Goal: Task Accomplishment & Management: Use online tool/utility

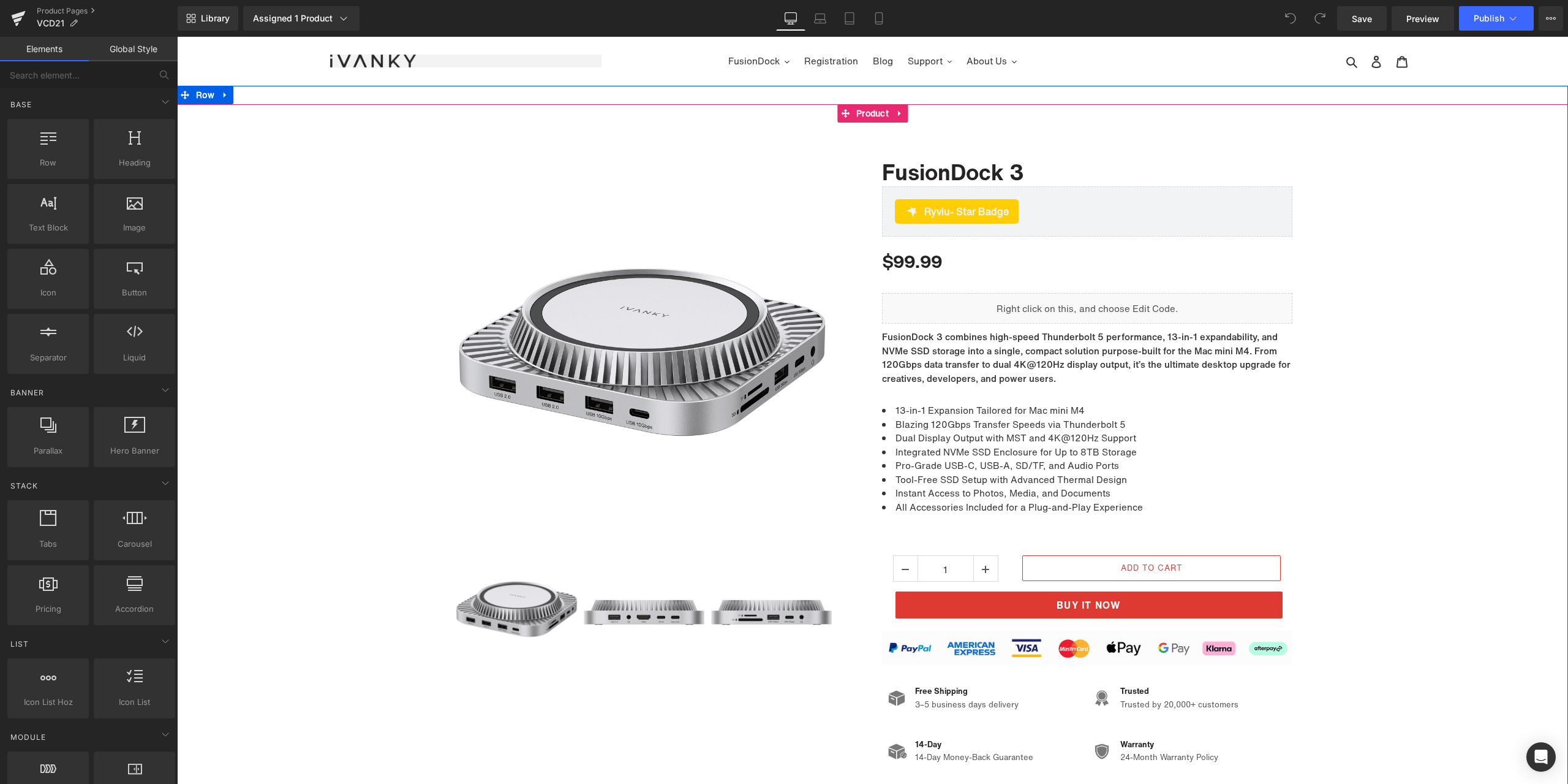
click at [1109, 125] on div "Sale Off (P) Image ‹" at bounding box center [872, 475] width 1391 height 743
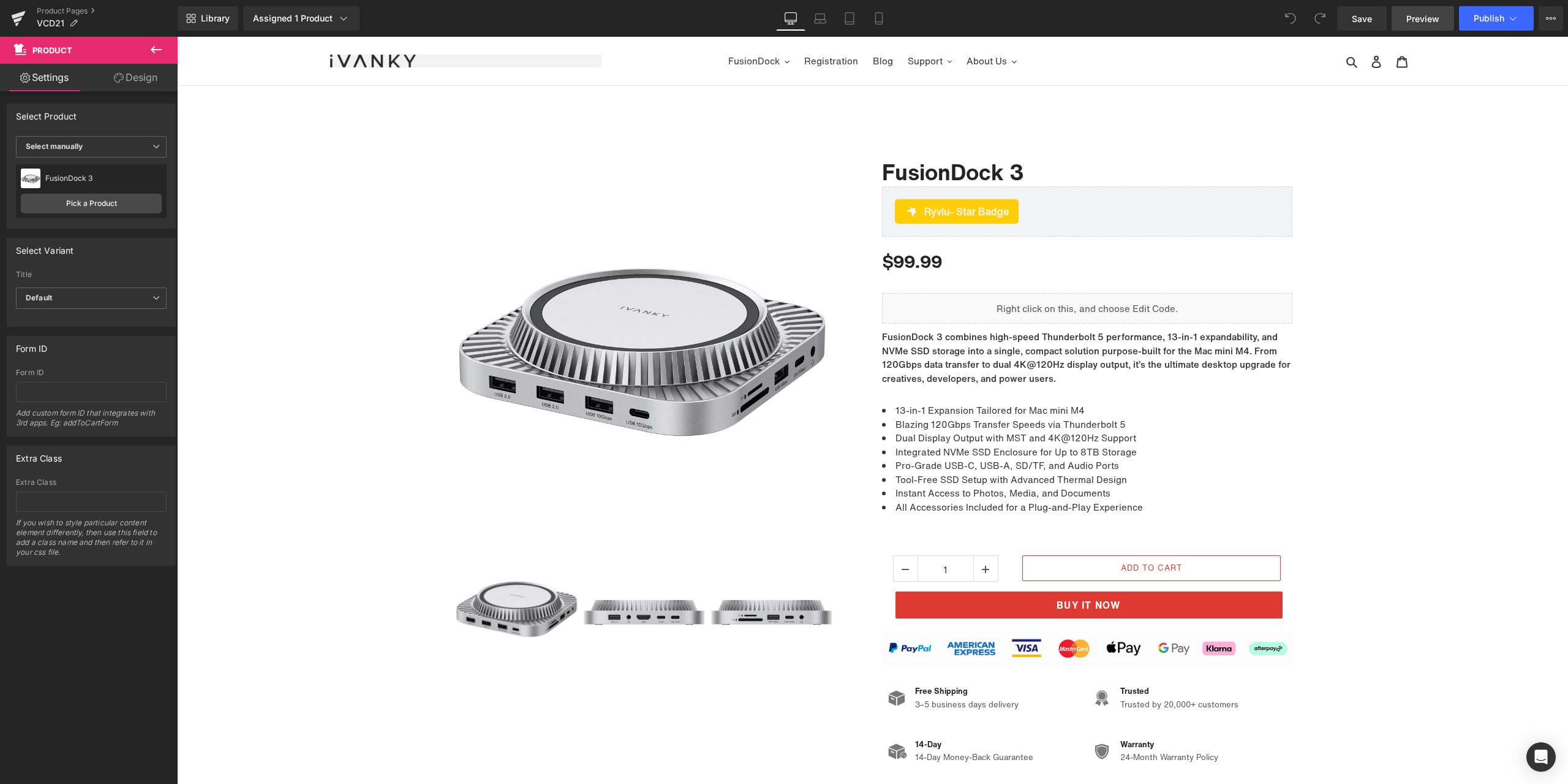
click at [1409, 19] on span "Preview" at bounding box center [1422, 19] width 33 height 13
click at [48, 8] on link "Product Pages" at bounding box center [107, 11] width 141 height 10
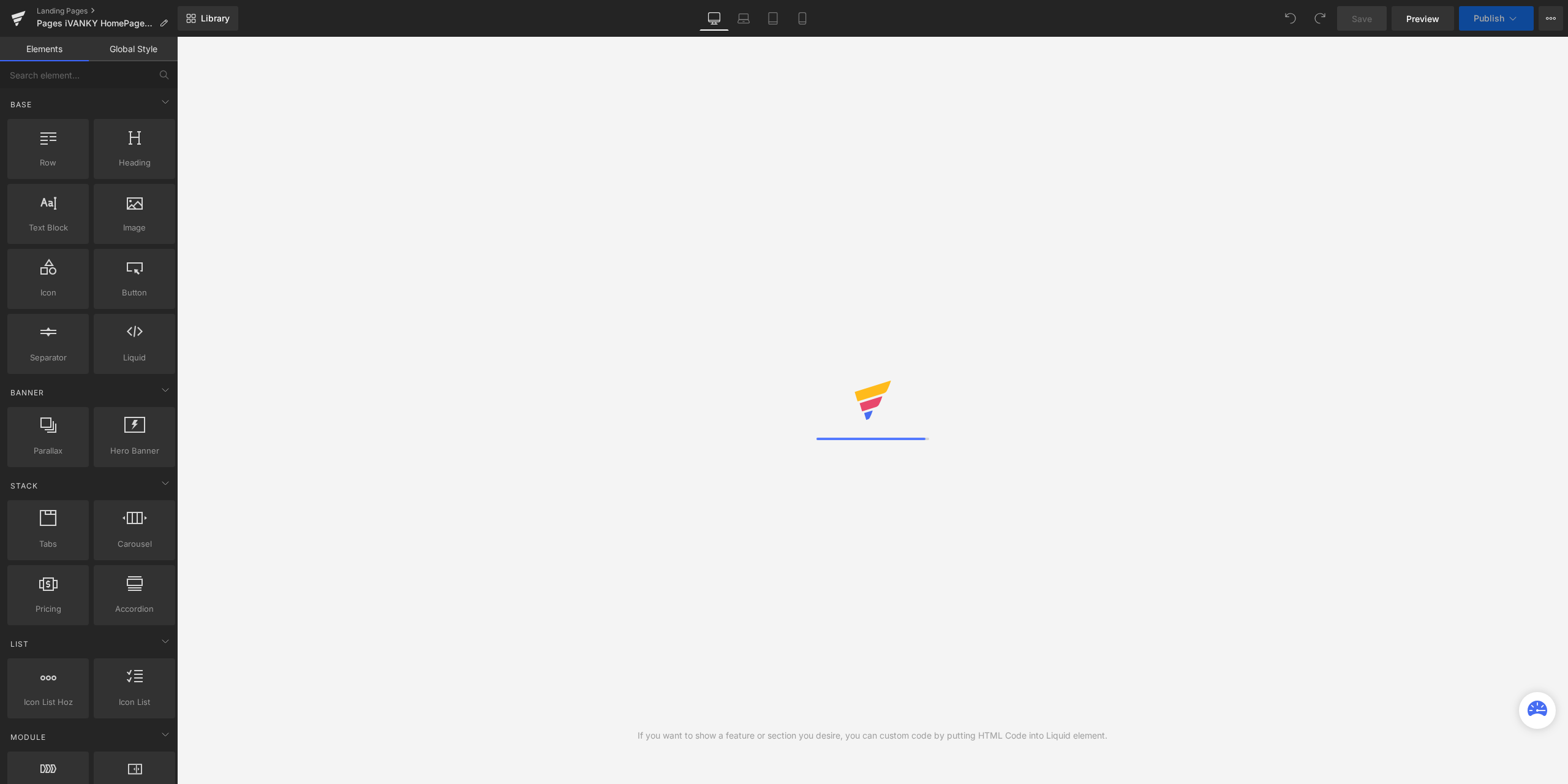
click at [936, 31] on div "Library Desktop Desktop Laptop Tablet Mobile Save Preview Publish Scheduled Vie…" at bounding box center [873, 18] width 1390 height 37
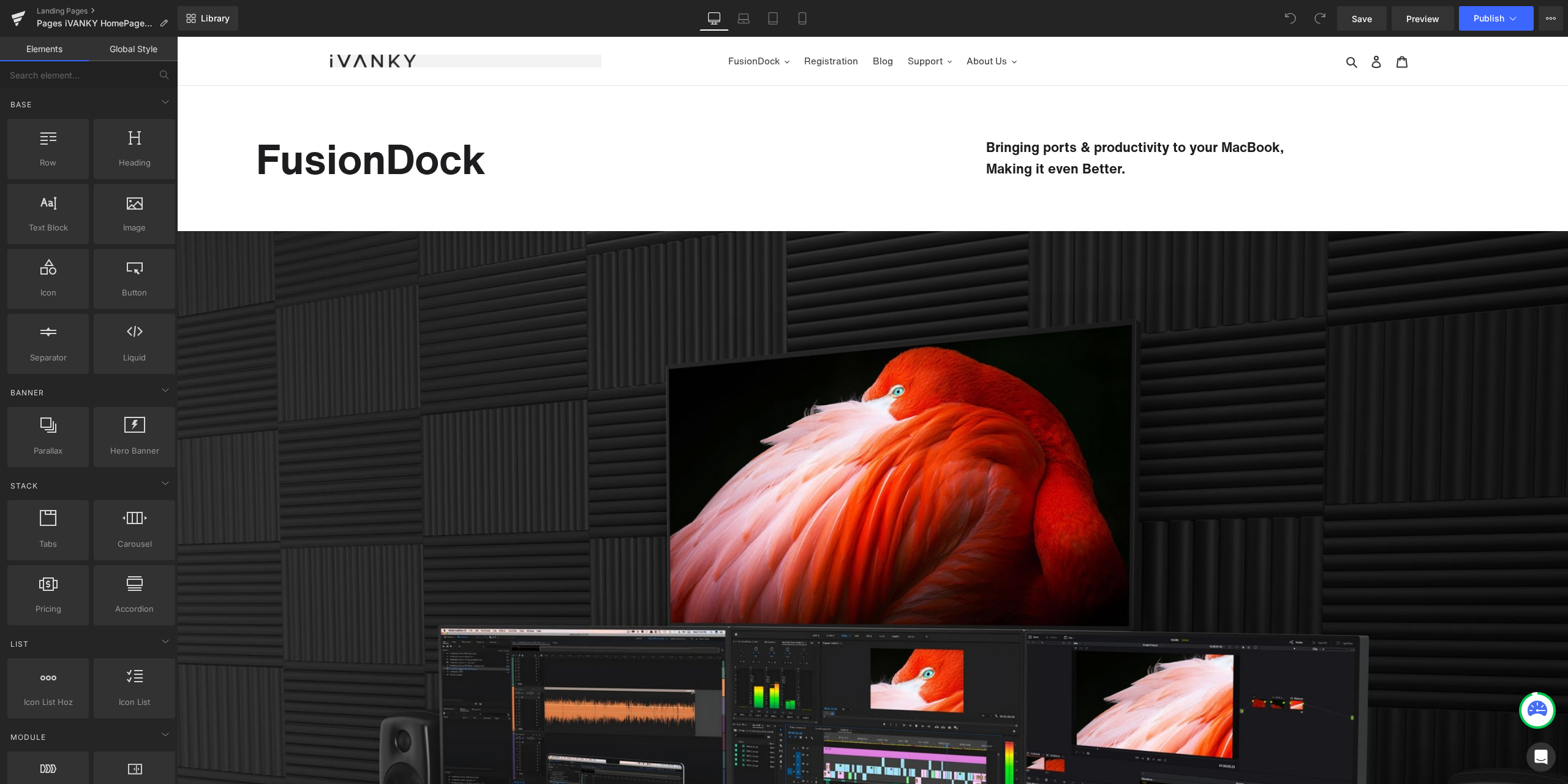
click at [1075, 28] on div "Library Desktop Desktop Laptop Tablet Mobile Save Preview Publish Scheduled Vie…" at bounding box center [873, 18] width 1390 height 25
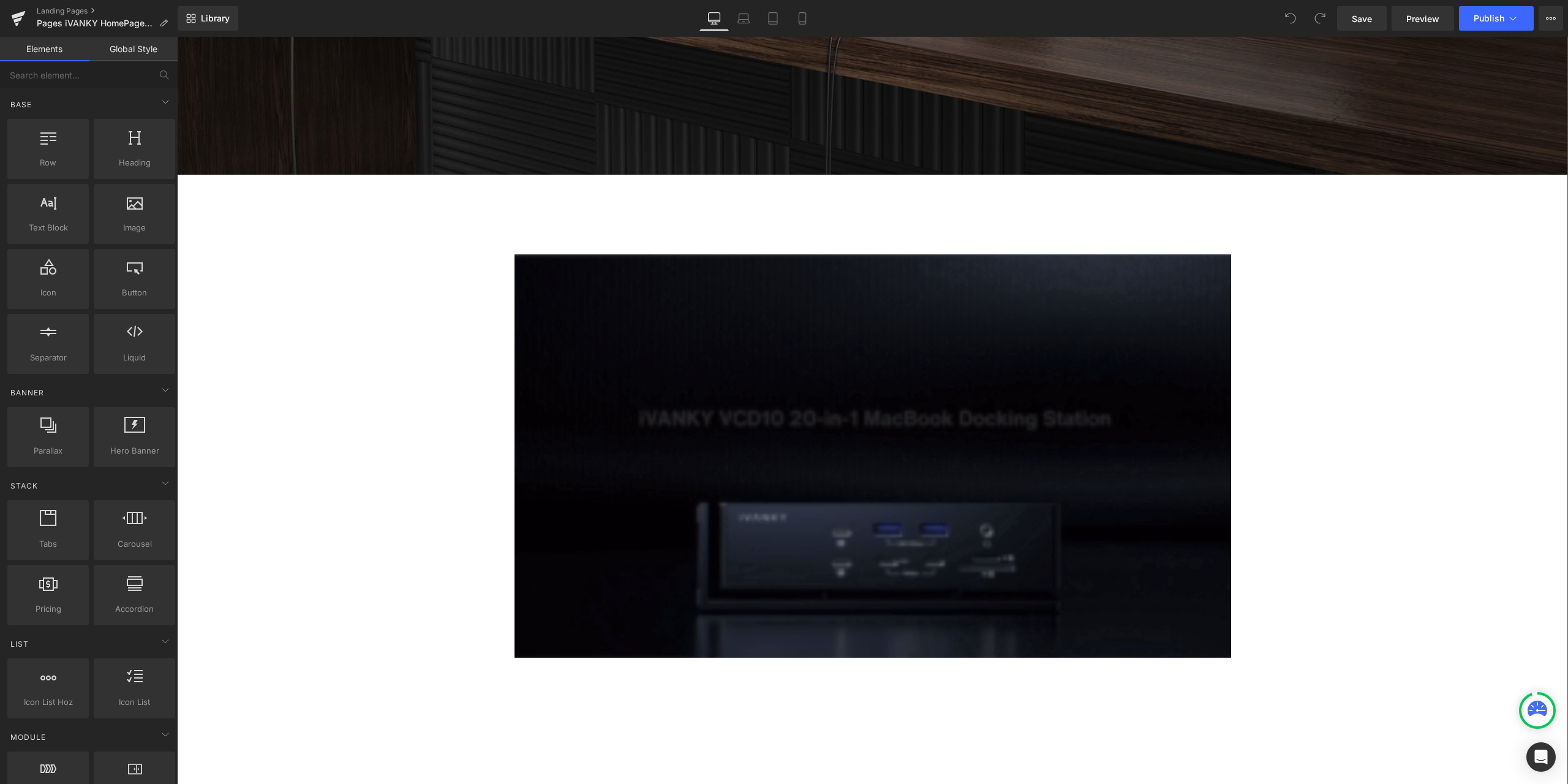
scroll to position [981, 0]
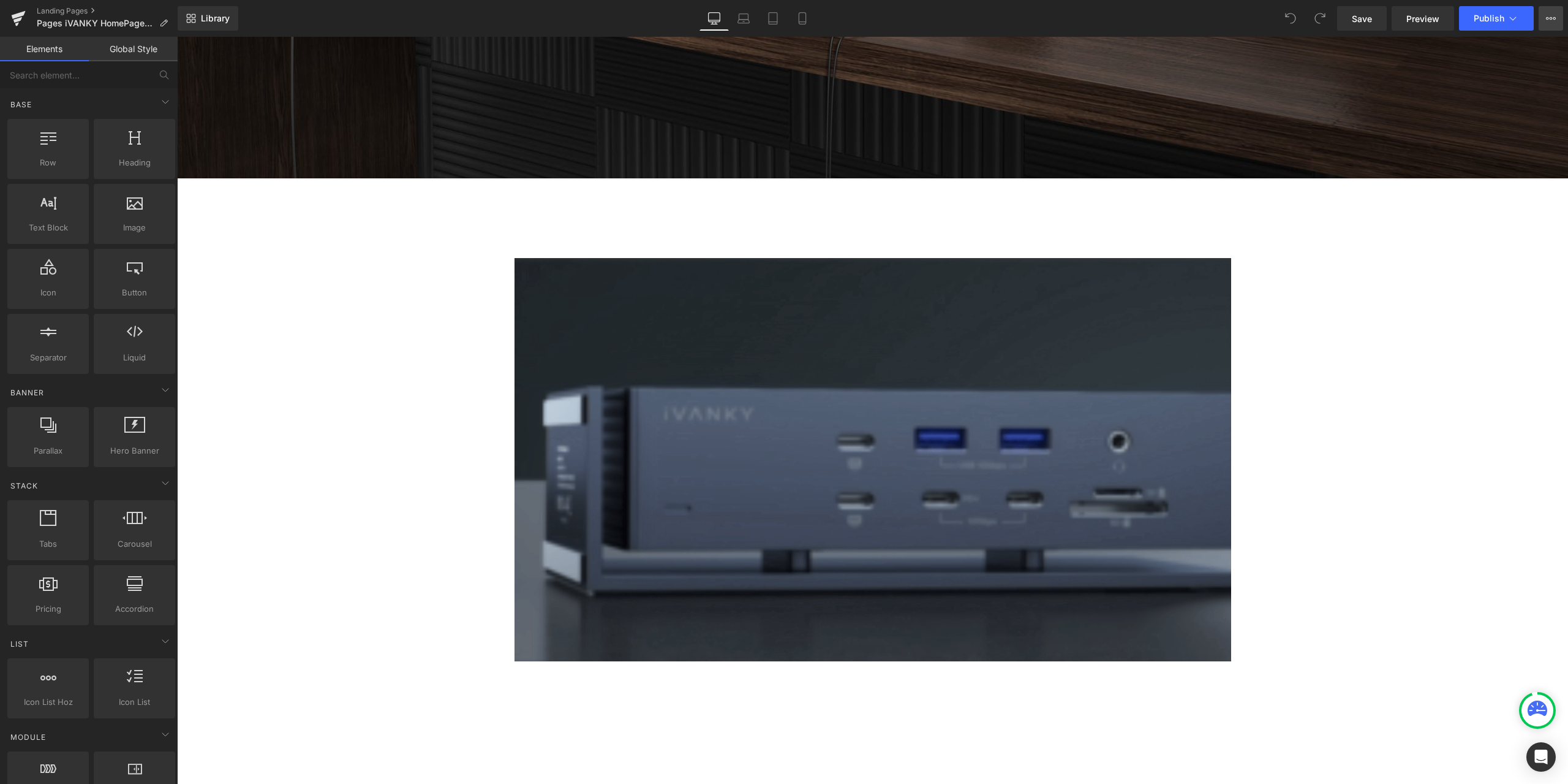
click at [1543, 23] on button "View Live Page View with current Template Save Template to Library Schedule Pub…" at bounding box center [1551, 18] width 25 height 25
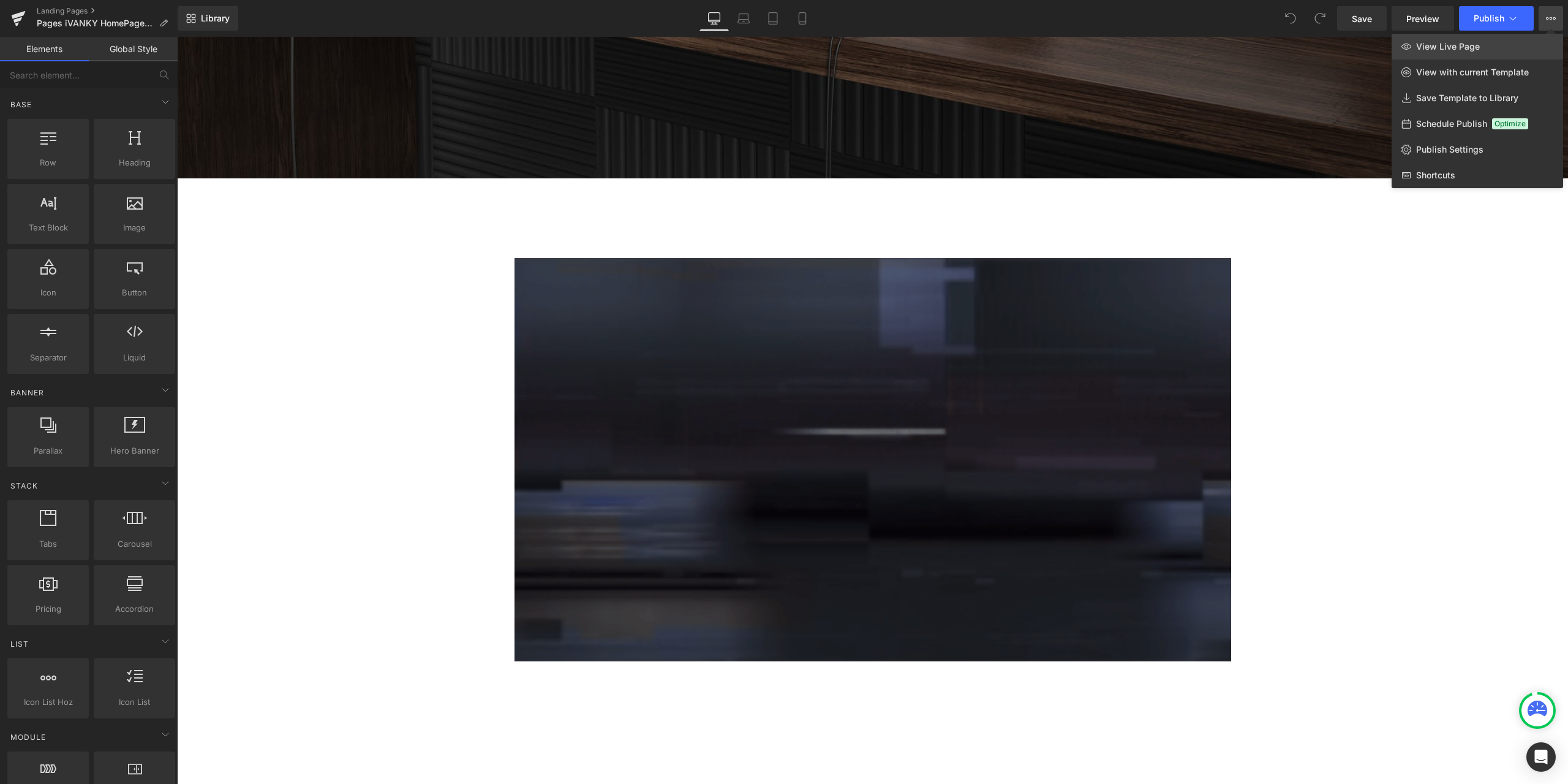
click at [1473, 51] on span "View Live Page" at bounding box center [1448, 46] width 64 height 11
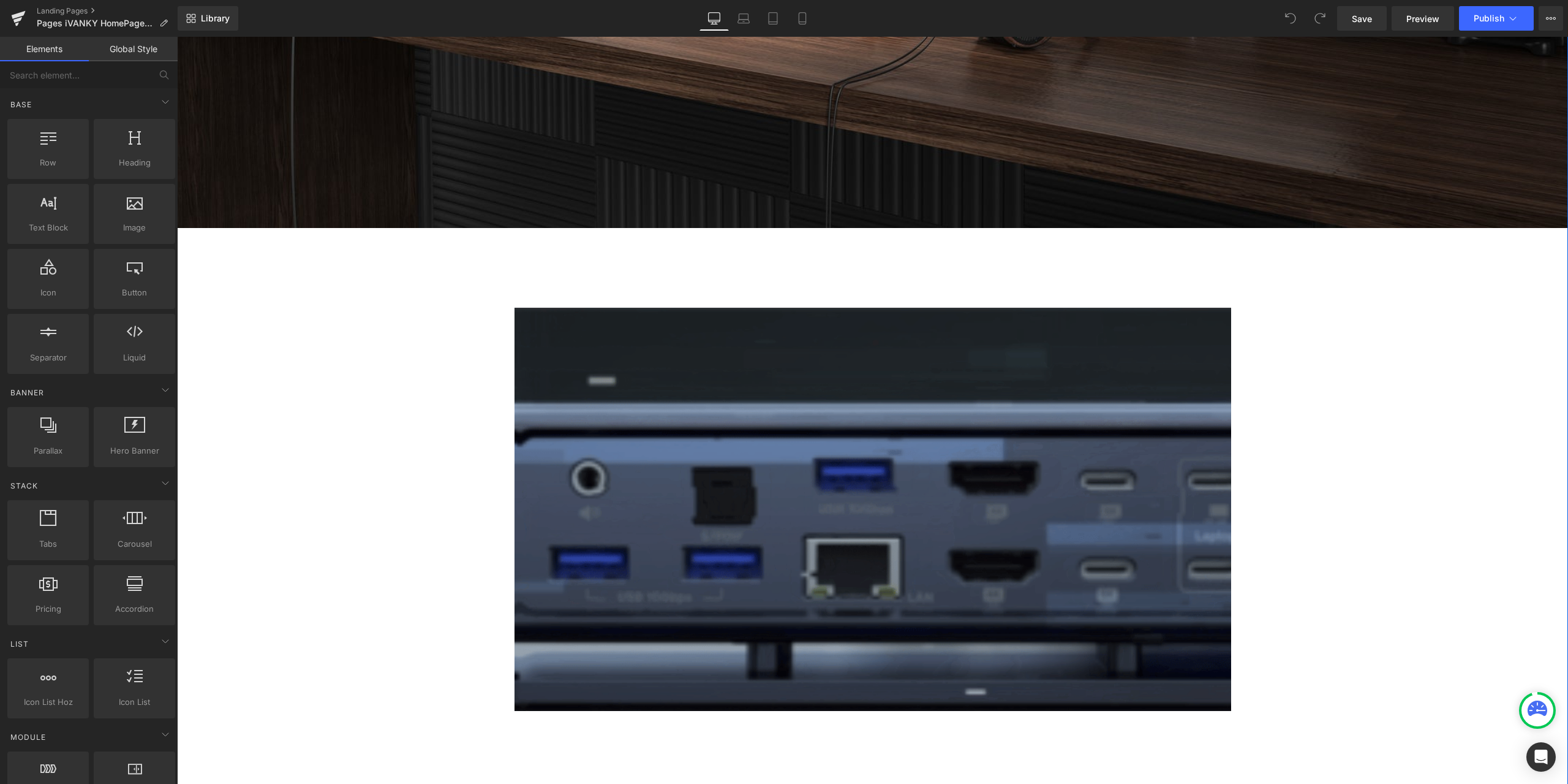
scroll to position [858, 0]
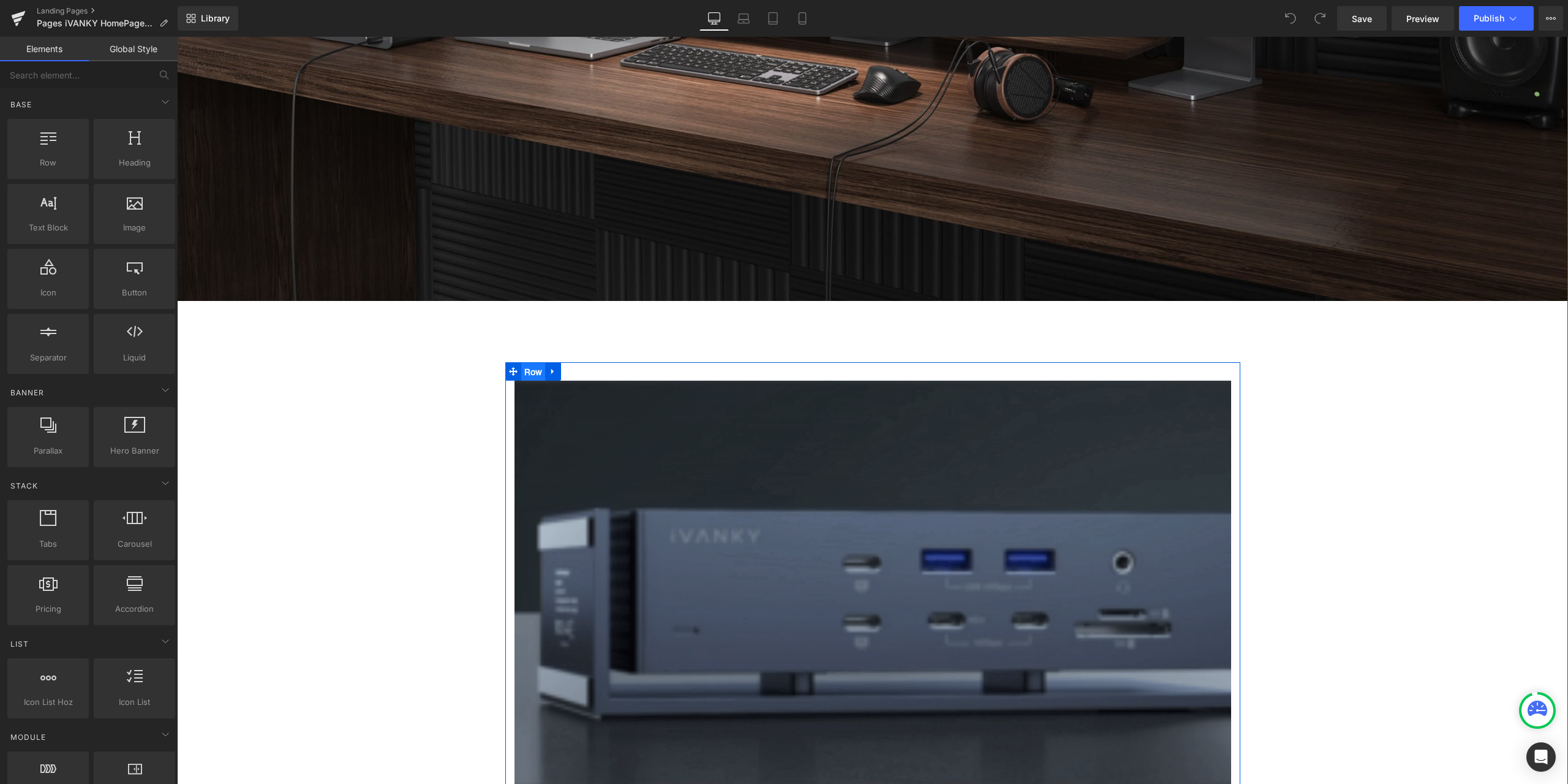
click at [524, 371] on span "Row" at bounding box center [534, 372] width 25 height 18
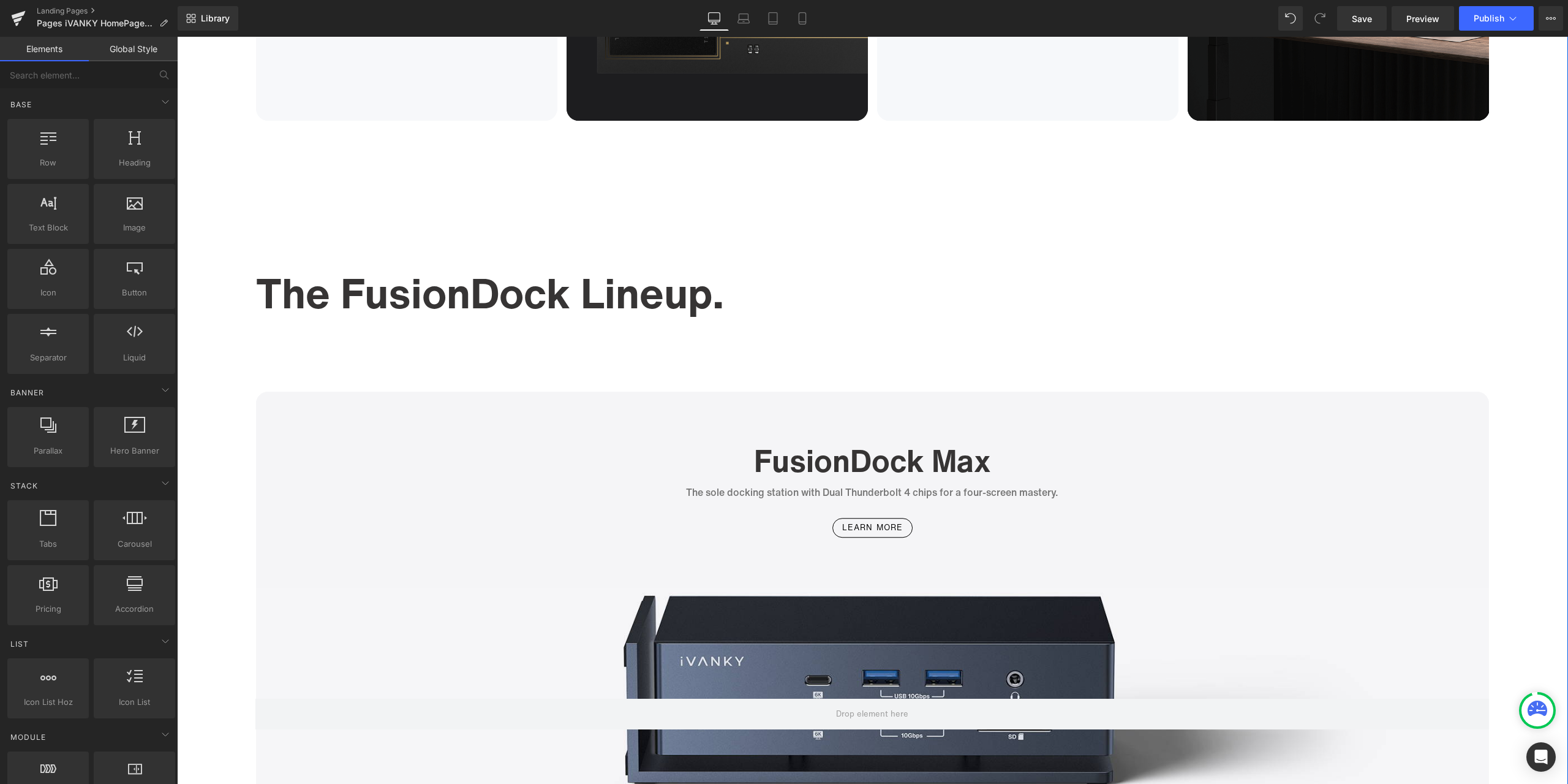
scroll to position [2022, 0]
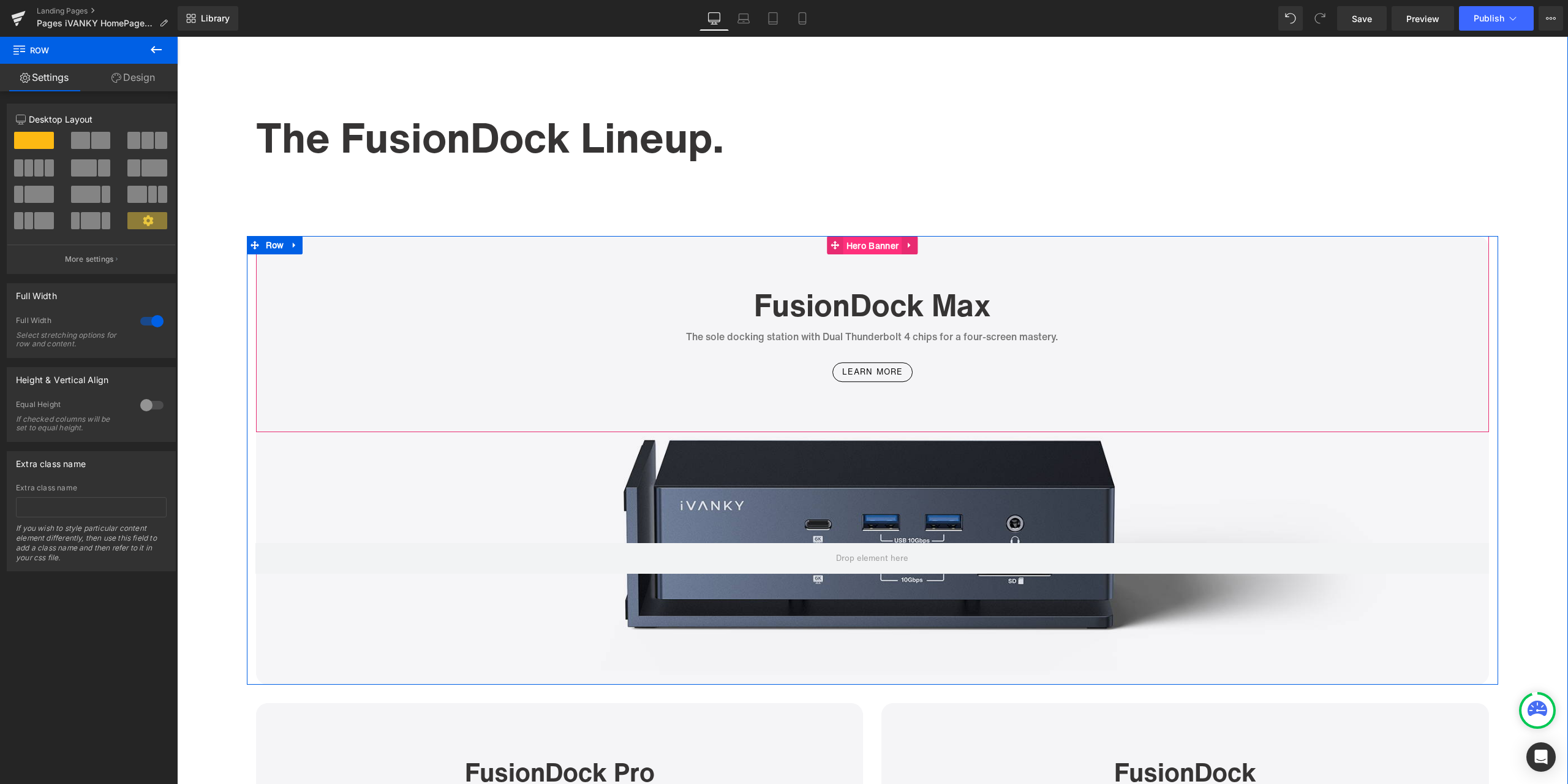
click at [861, 248] on span "Hero Banner" at bounding box center [872, 246] width 58 height 18
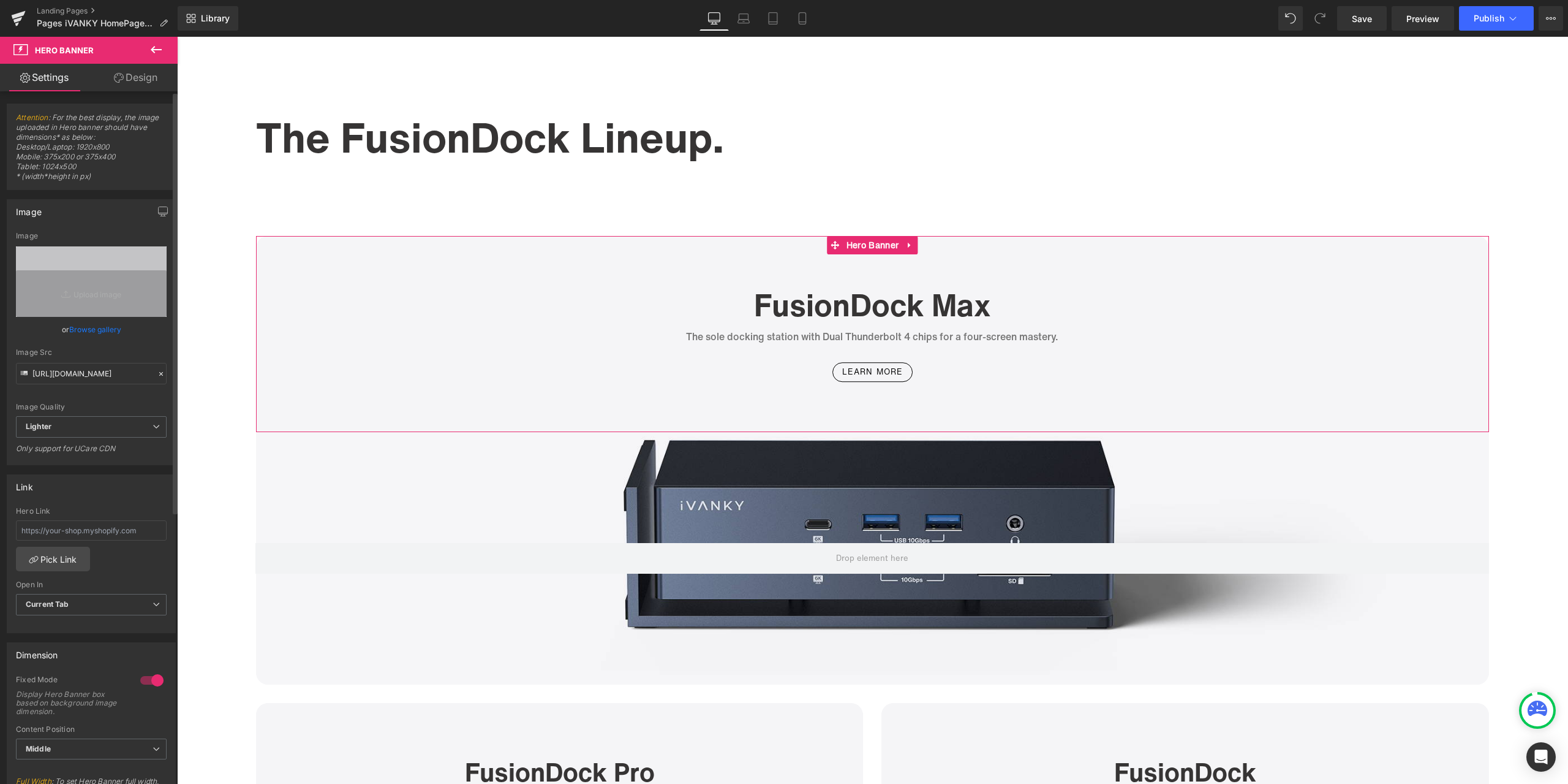
click at [156, 374] on icon at bounding box center [160, 374] width 8 height 8
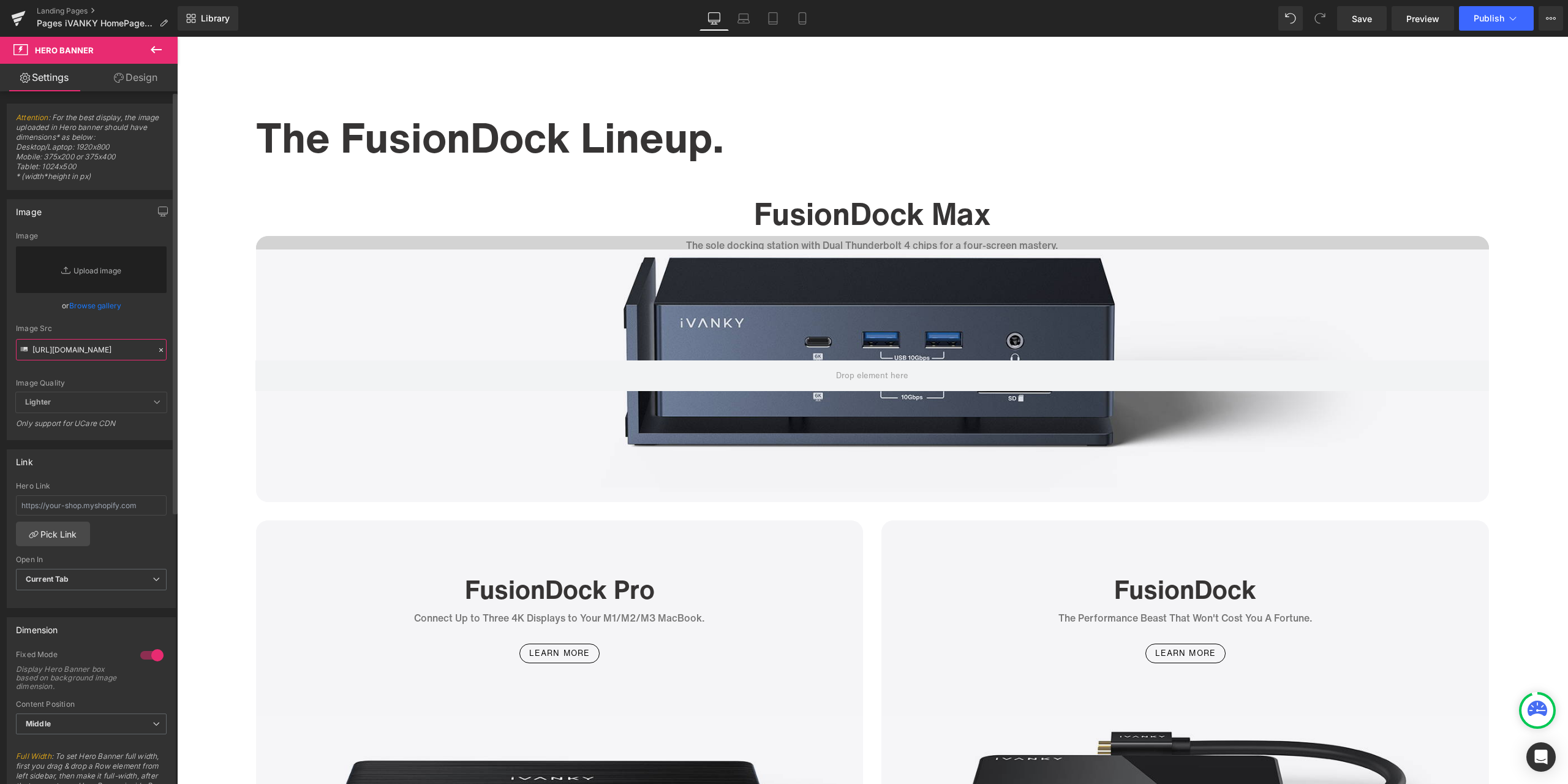
click at [115, 348] on input "https://ucarecdn.com/b6c2c2fb-e323-4e69-a3e8-941fd4e4069d/-/format/auto/-/previ…" at bounding box center [91, 350] width 151 height 21
paste input "https://cdn.shopify.com/s/files/1/0576/6833/7827/files/VCD20.png?v=1756279400"
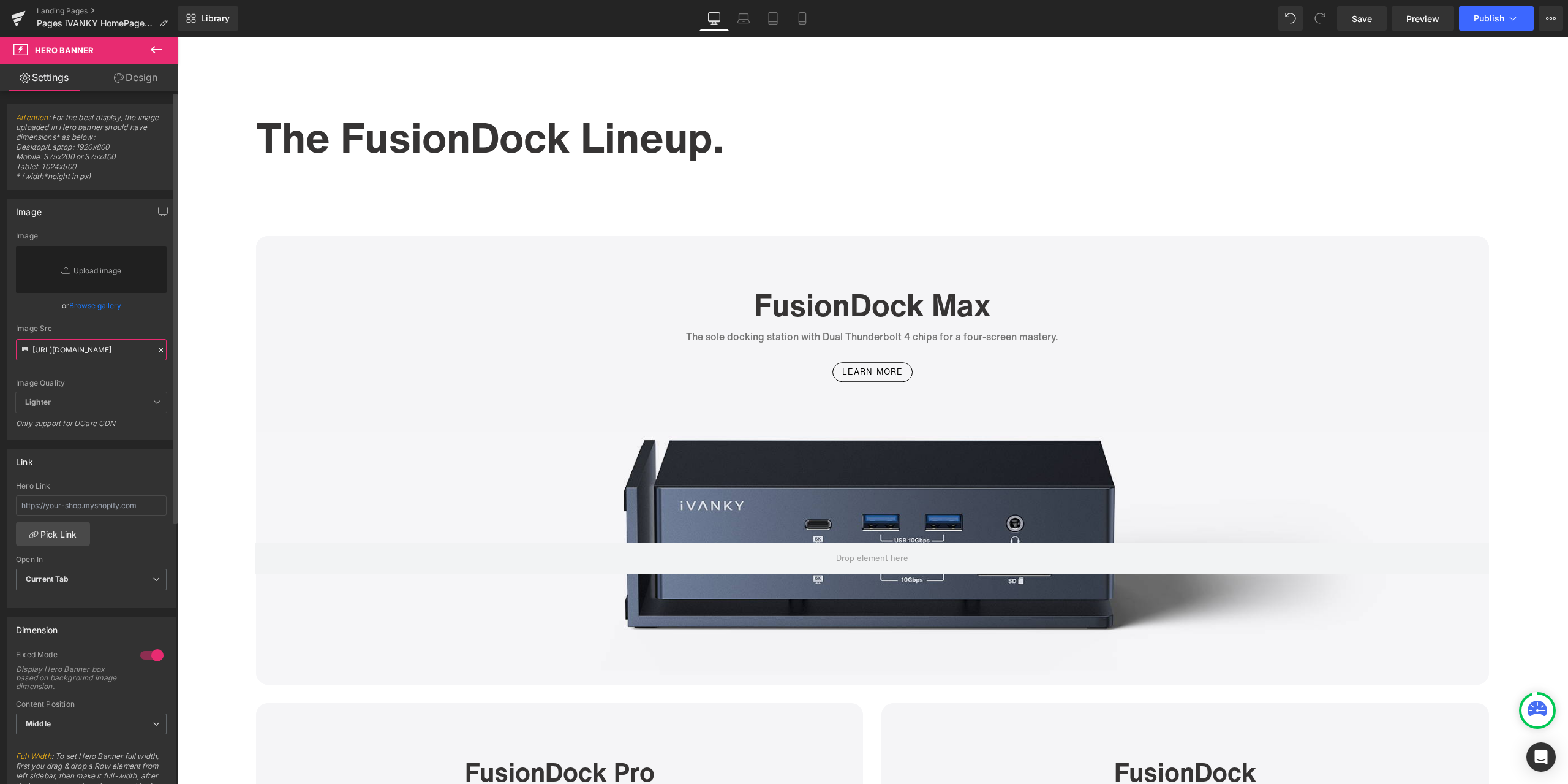
type input "https://cdn.shopify.com/s/files/1/0576/6833/7827/files/VCD20.png?v=1756279400"
click at [143, 328] on div "Image Src" at bounding box center [91, 329] width 151 height 8
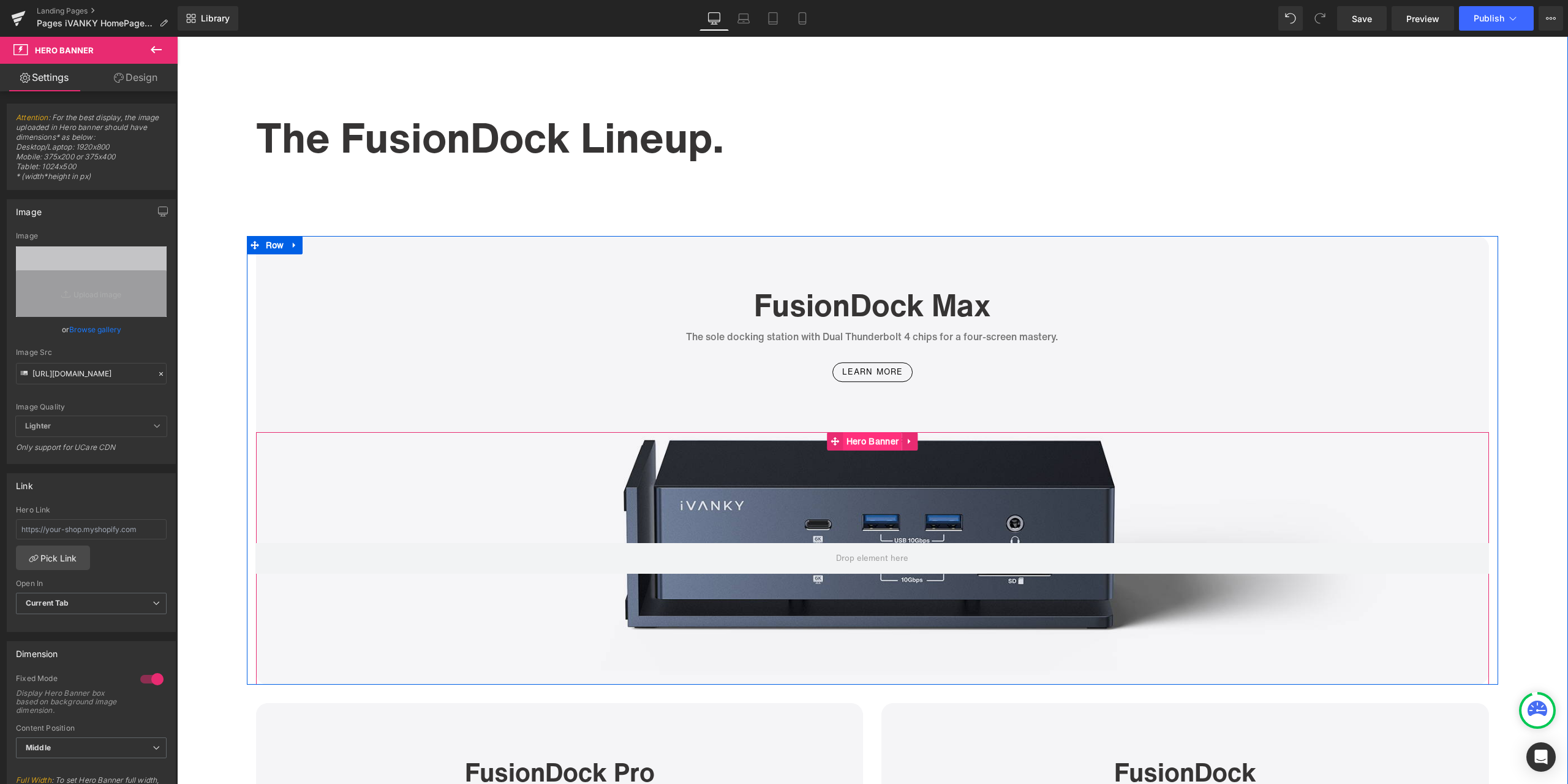
click at [874, 448] on span "Hero Banner" at bounding box center [872, 441] width 58 height 18
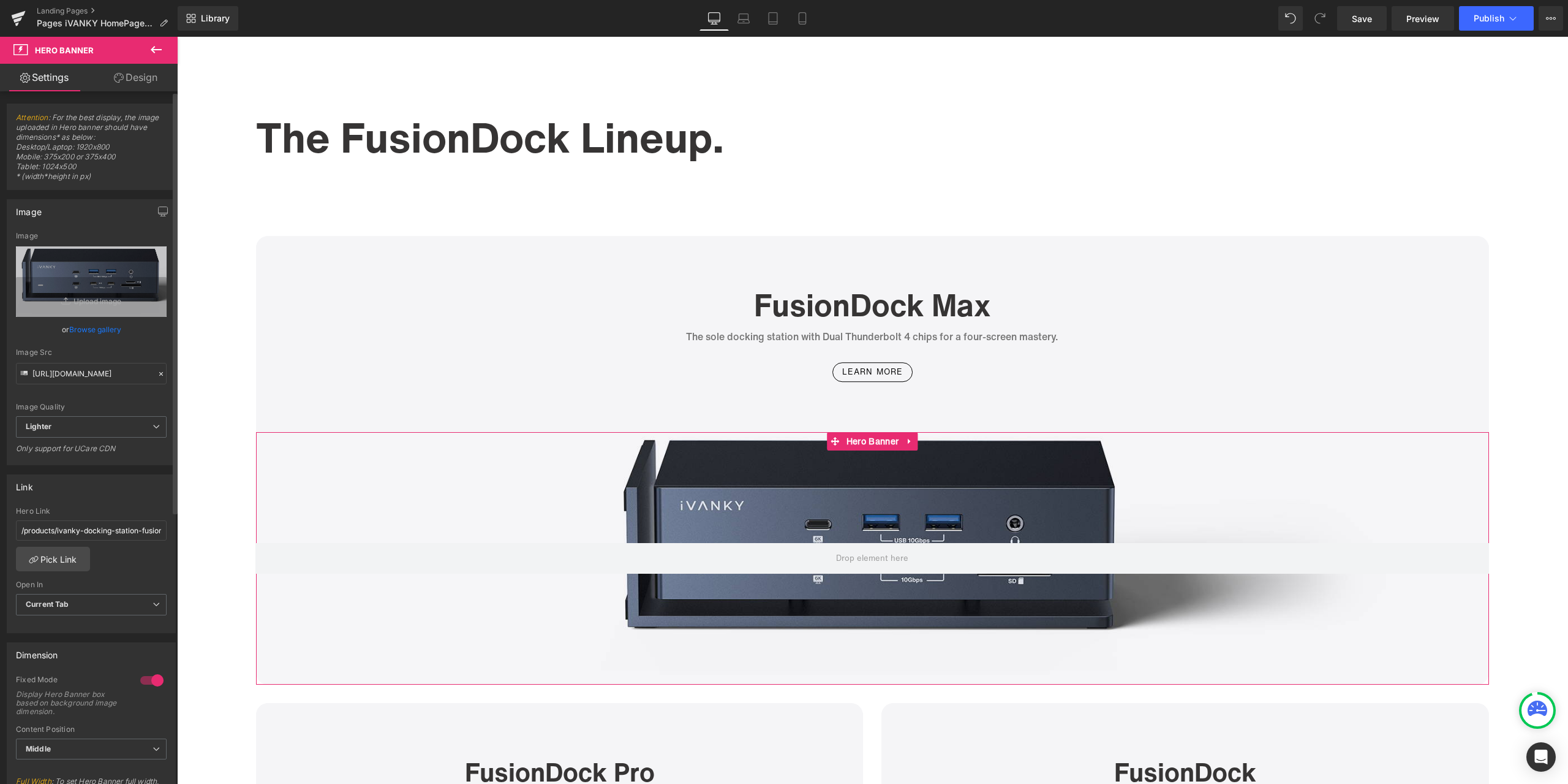
click at [156, 371] on icon at bounding box center [160, 374] width 8 height 8
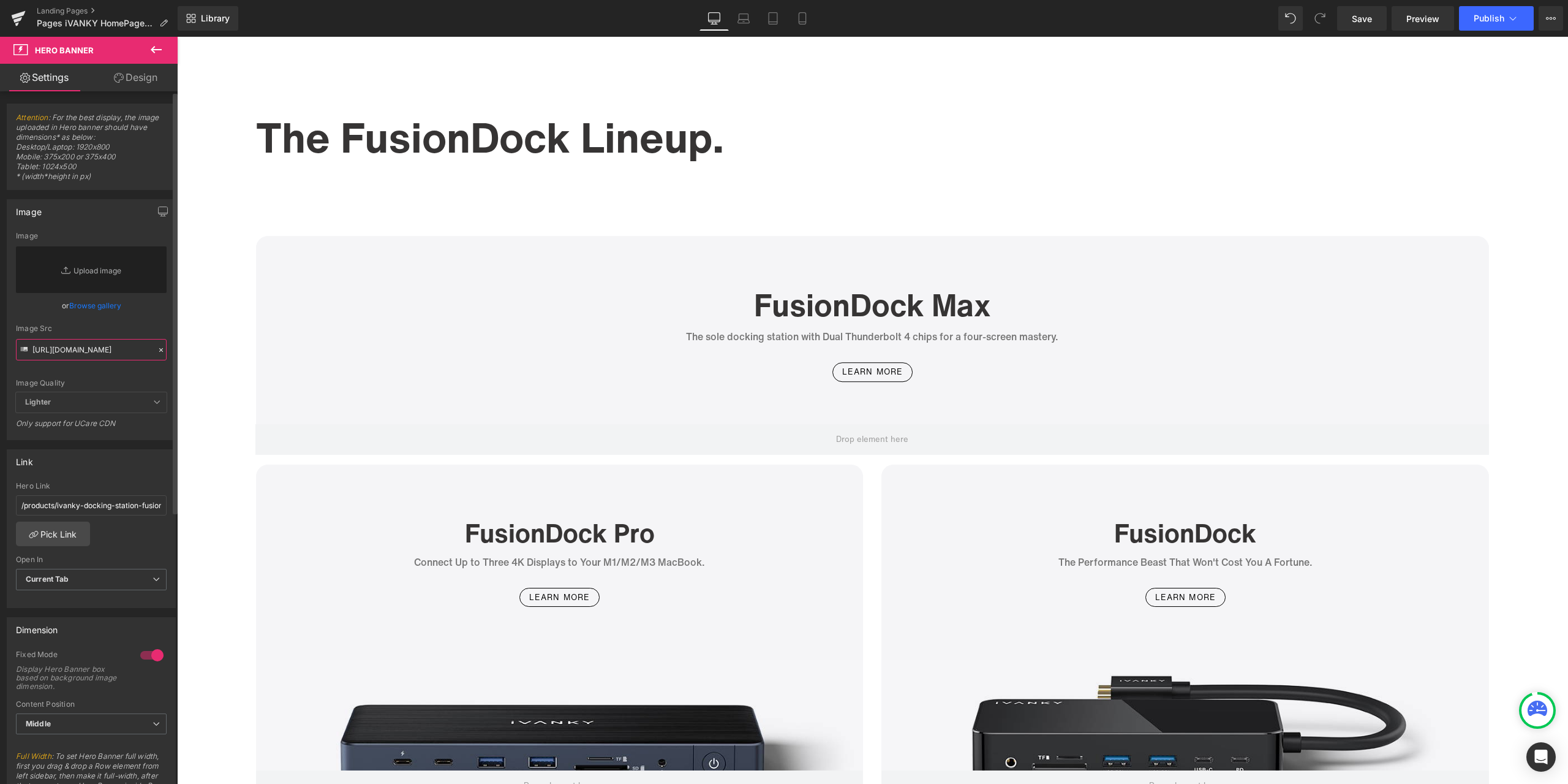
click at [119, 349] on input "https://ucarecdn.com/6243846c-b51c-4b04-90a0-6af35e71aebe/-/format/auto/-/previ…" at bounding box center [91, 350] width 151 height 21
paste input "https://cdn.shopify.com/s/files/1/0576/6833/7827/files/VCD20_fc7f4b01-c76c-43aa…"
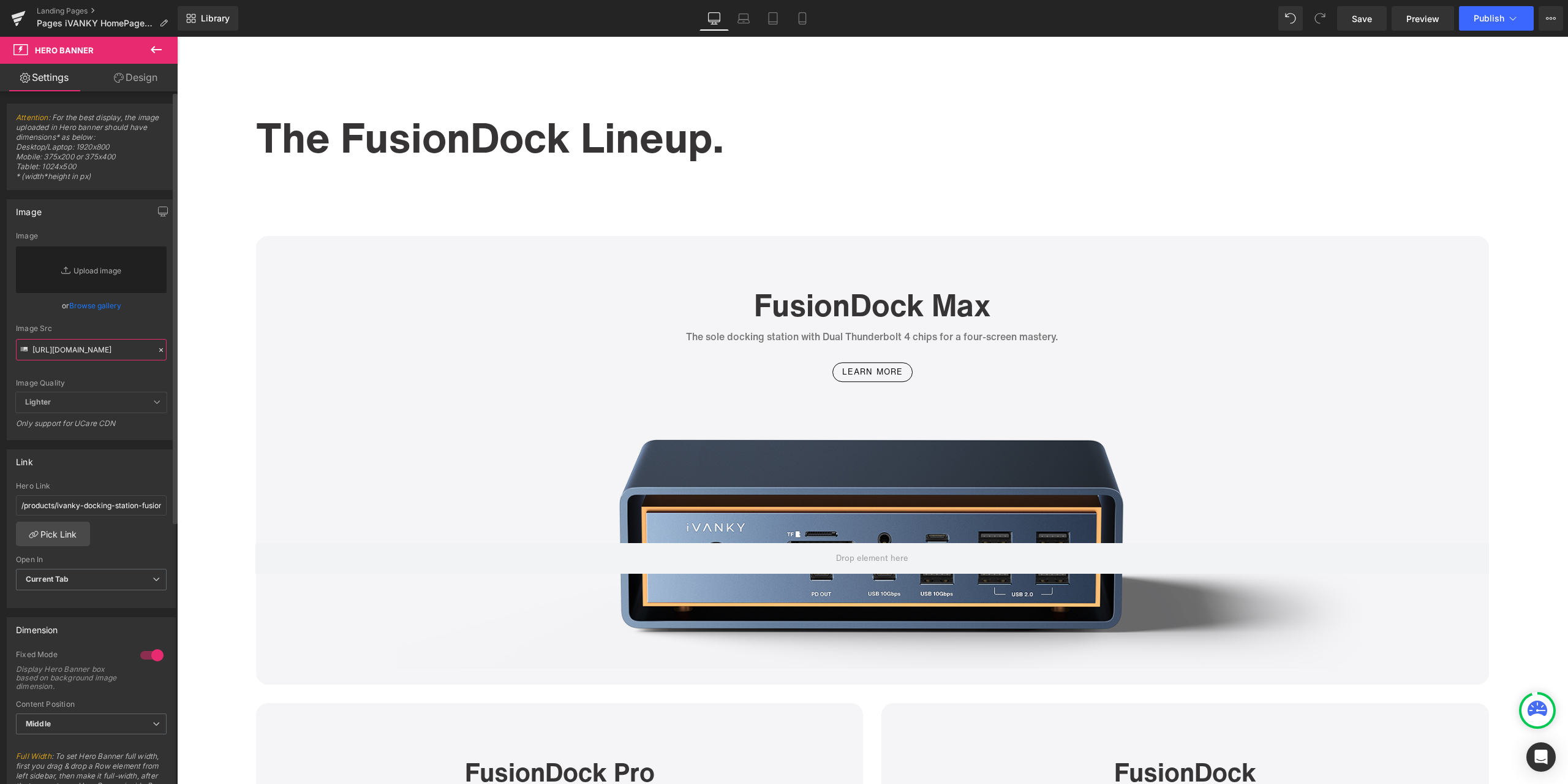
type input "https://cdn.shopify.com/s/files/1/0576/6833/7827/files/VCD20_fc7f4b01-c76c-43aa…"
click at [146, 333] on div "Image Src https://cdn.shopify.com/s/files/1/0576/6833/7827/files/VCD20_fc7f4b01…" at bounding box center [91, 342] width 151 height 36
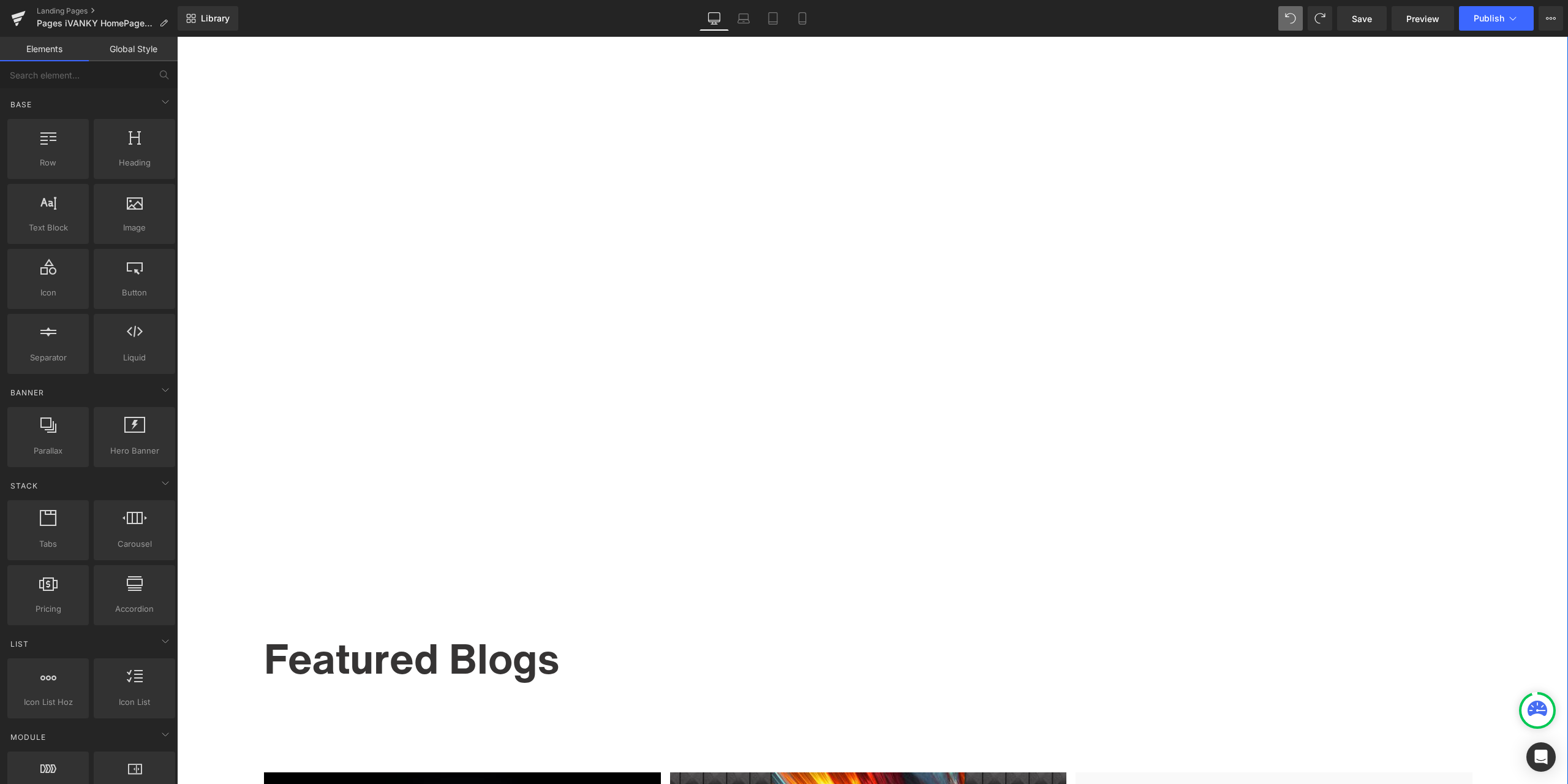
scroll to position [5049, 0]
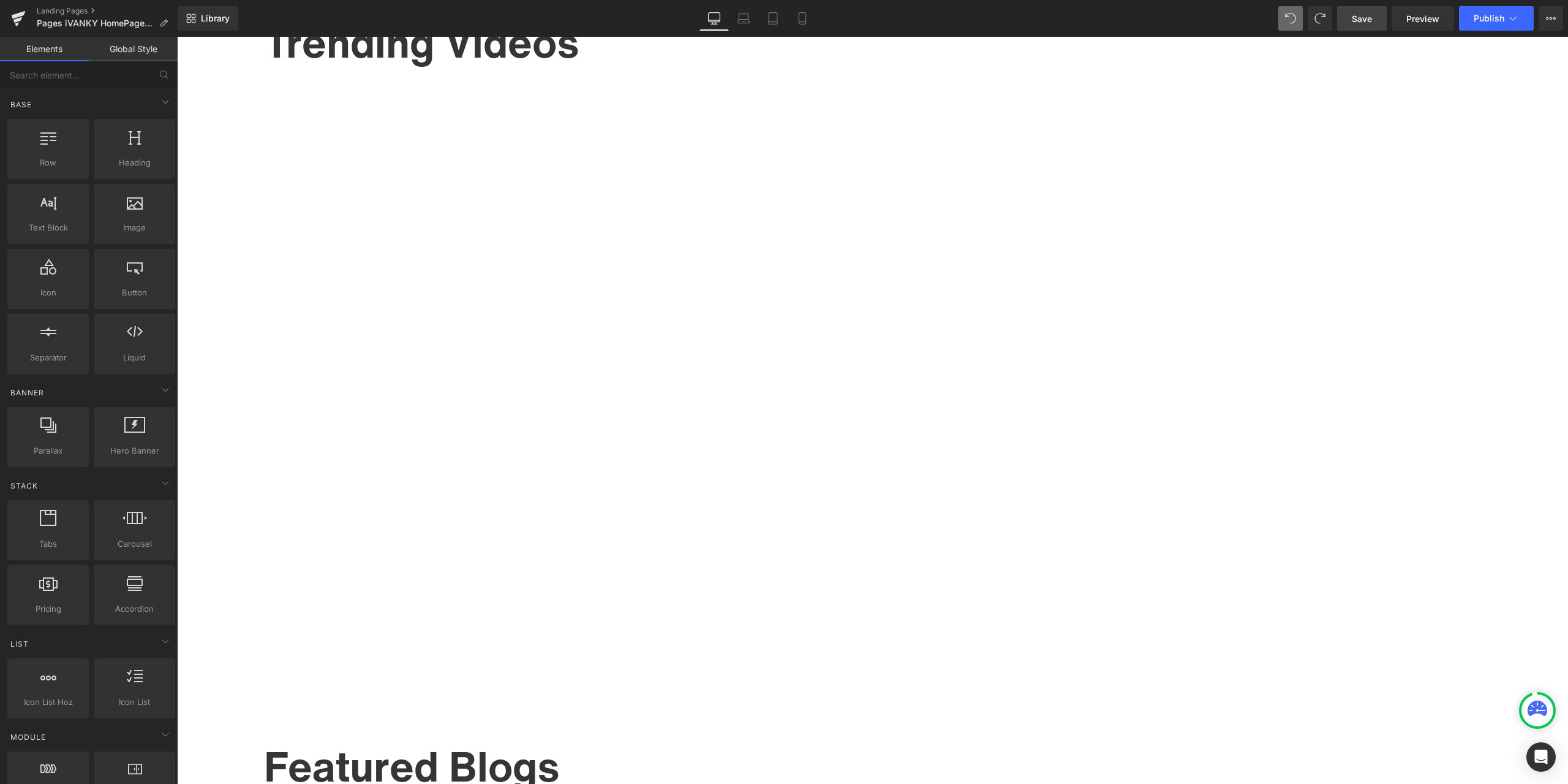
click at [1351, 16] on link "Save" at bounding box center [1362, 18] width 50 height 25
